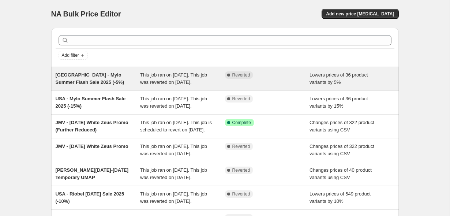
click at [107, 81] on div "USA - Mylo Summer Flash Sale 2025 (-5%)" at bounding box center [98, 78] width 85 height 15
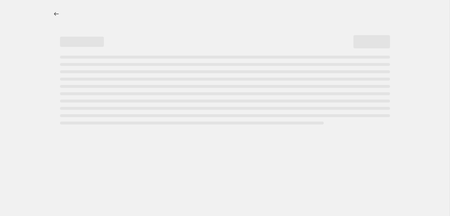
select select "percentage"
select select "no_change"
select select "vendor"
select select "product_type"
select select "not_equal"
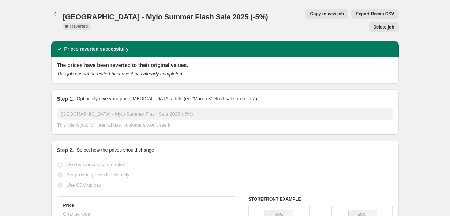
click at [310, 13] on span "Copy to new job" at bounding box center [327, 14] width 34 height 6
select select "percentage"
select select "no_change"
select select "vendor"
select select "product_type"
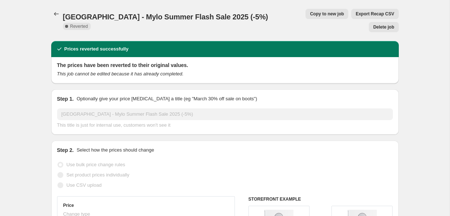
select select "not_equal"
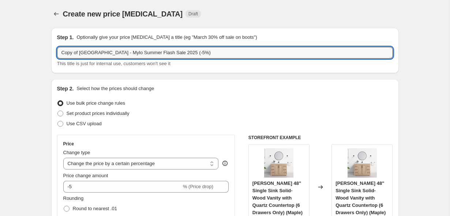
drag, startPoint x: 80, startPoint y: 52, endPoint x: 38, endPoint y: 52, distance: 42.4
type input "USA - Mylo Summer Flash Sale 2025 (-5%)"
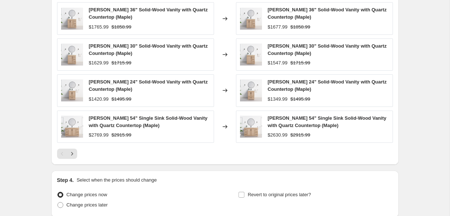
scroll to position [666, 0]
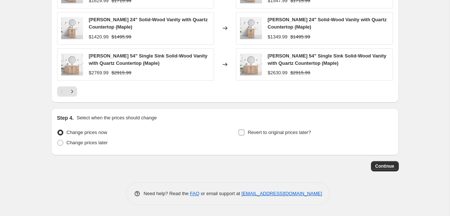
click at [281, 135] on span "Revert to original prices later?" at bounding box center [278, 132] width 63 height 7
click at [244, 135] on input "Revert to original prices later?" at bounding box center [241, 132] width 6 height 6
checkbox input "true"
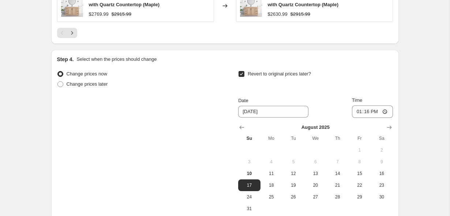
scroll to position [735, 0]
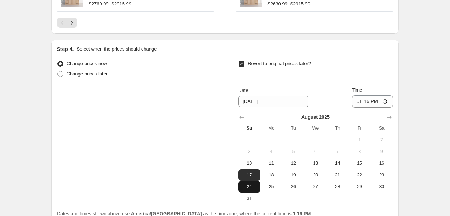
click at [253, 186] on span "24" at bounding box center [249, 186] width 16 height 6
type input "8/24/2025"
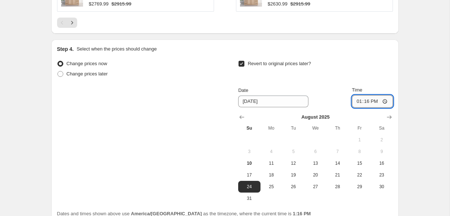
click at [357, 100] on input "13:16" at bounding box center [372, 101] width 41 height 12
type input "23:59"
click at [394, 80] on div "Step 4. Select when the prices should change Change prices now Change prices la…" at bounding box center [224, 130] width 347 height 183
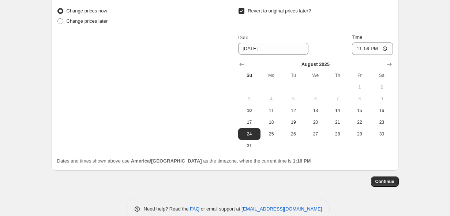
scroll to position [799, 0]
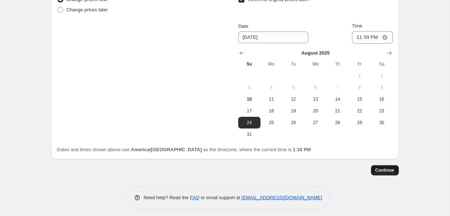
click at [391, 166] on button "Continue" at bounding box center [385, 170] width 28 height 10
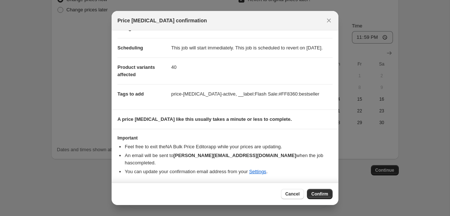
scroll to position [0, 0]
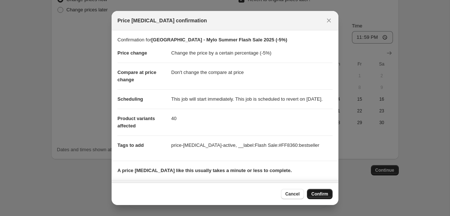
click at [318, 193] on span "Confirm" at bounding box center [319, 194] width 17 height 6
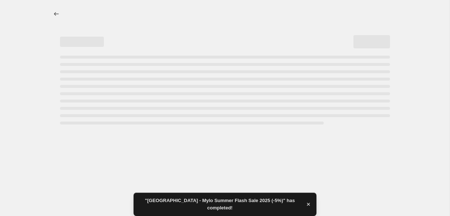
select select "percentage"
select select "no_change"
select select "vendor"
select select "product_type"
select select "not_equal"
